Goal: Find specific page/section: Find specific page/section

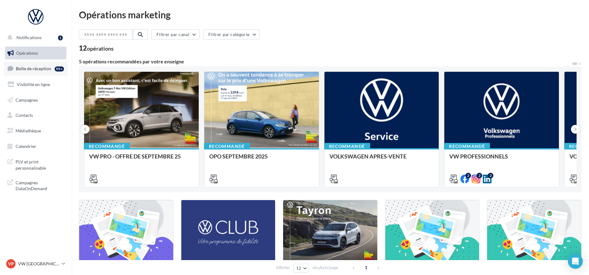
click at [37, 71] on span "Boîte de réception" at bounding box center [33, 68] width 35 height 5
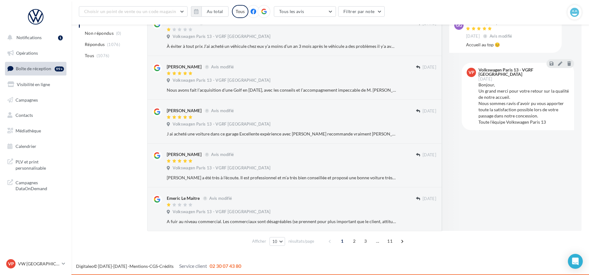
scroll to position [302, 0]
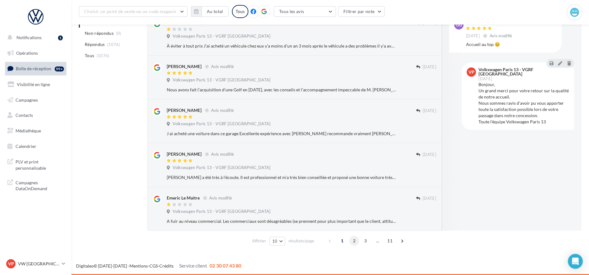
click at [355, 243] on span "2" at bounding box center [354, 241] width 10 height 10
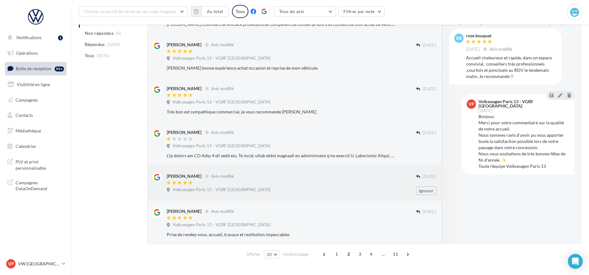
scroll to position [293, 0]
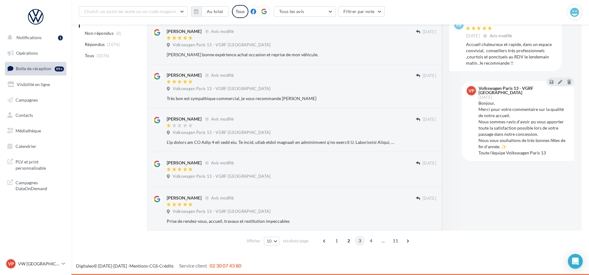
click at [359, 242] on span "3" at bounding box center [360, 241] width 10 height 10
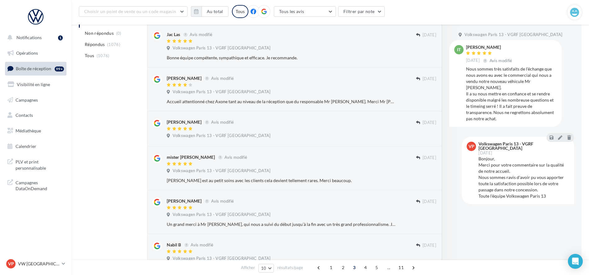
scroll to position [285, 0]
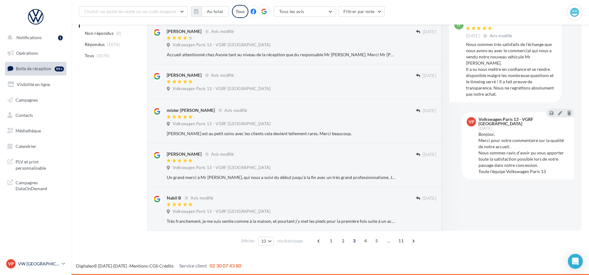
click at [30, 268] on div "VP VW PARIS 13 vw-par13-mon" at bounding box center [32, 263] width 53 height 9
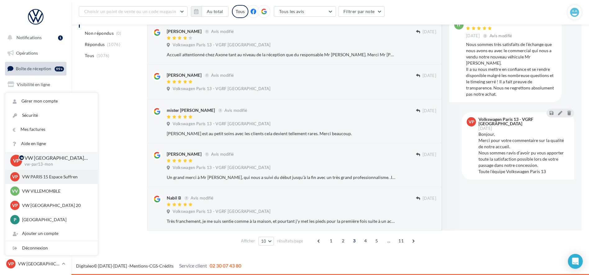
click at [52, 178] on p "VW PARIS 15 Espace Suffren" at bounding box center [56, 177] width 68 height 6
